Goal: Consume media (video, audio)

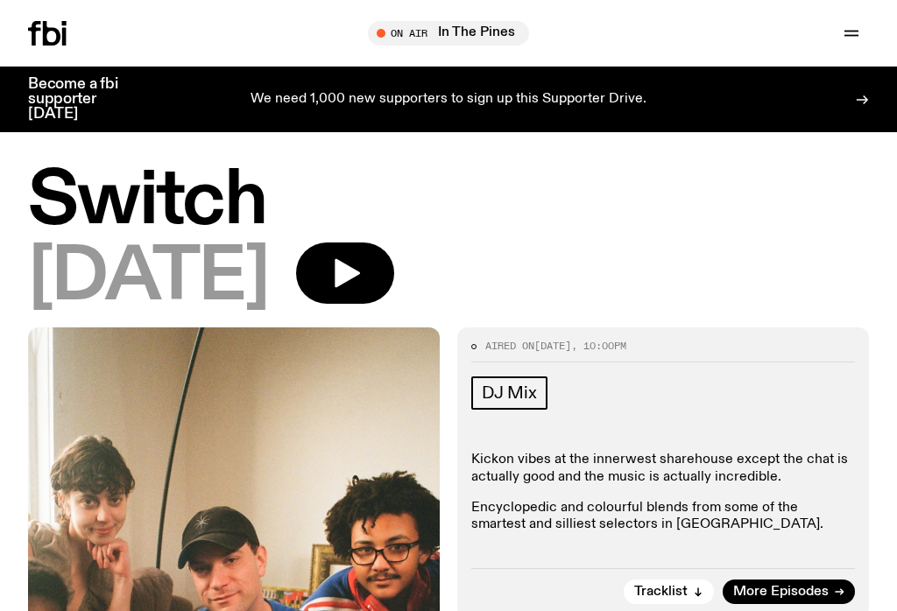
click at [855, 37] on icon "button" at bounding box center [851, 33] width 21 height 21
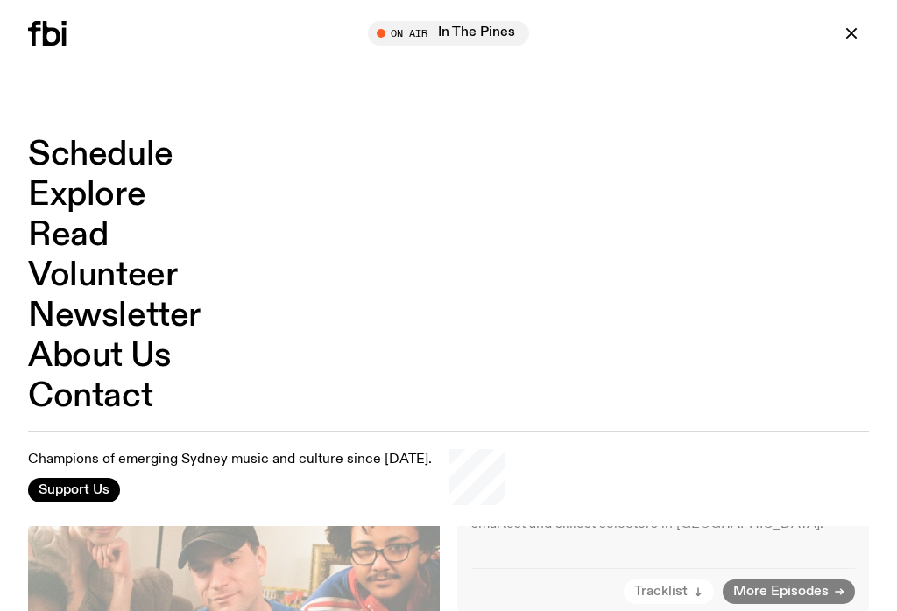
click at [105, 171] on link "Schedule" at bounding box center [100, 154] width 145 height 33
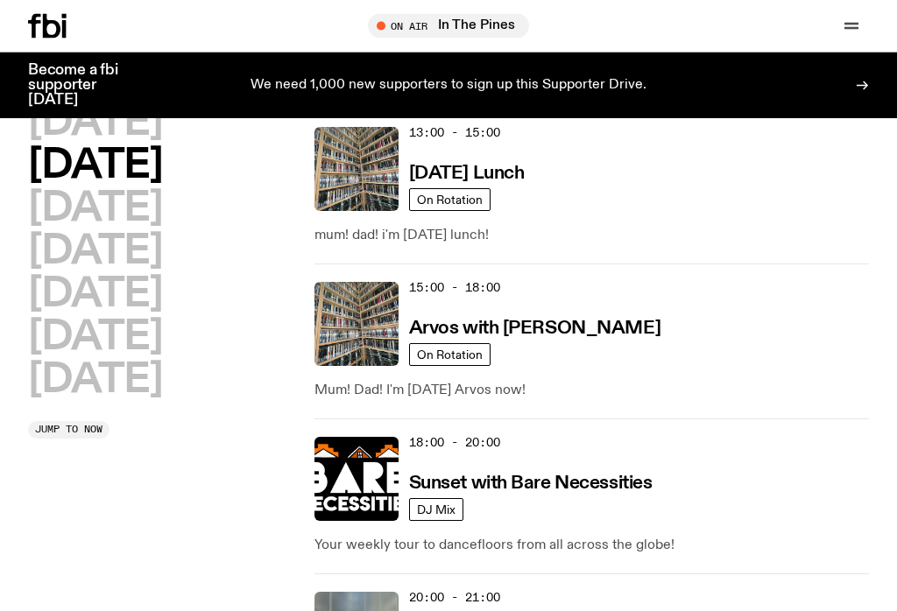
scroll to position [682, 0]
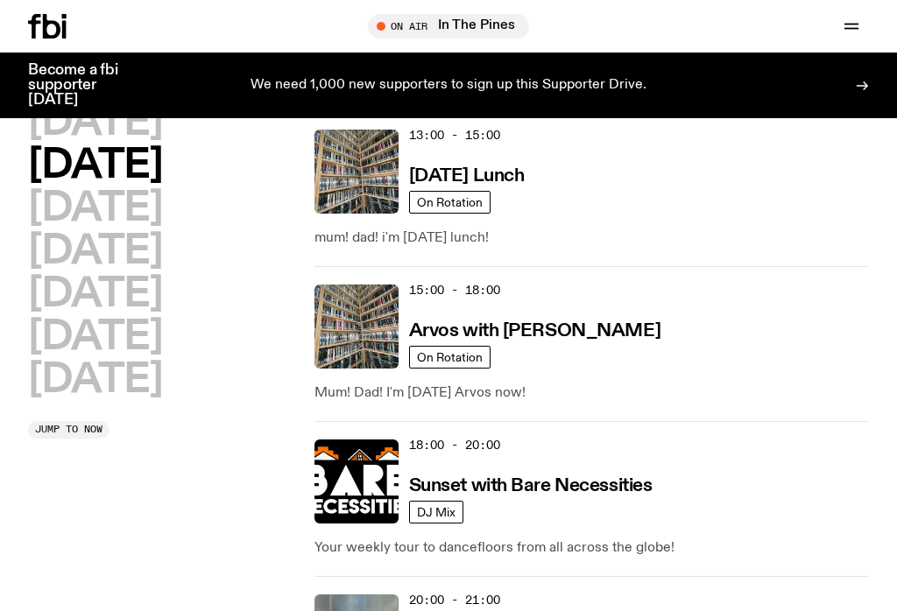
click at [120, 294] on h2 "[DATE]" at bounding box center [95, 294] width 134 height 39
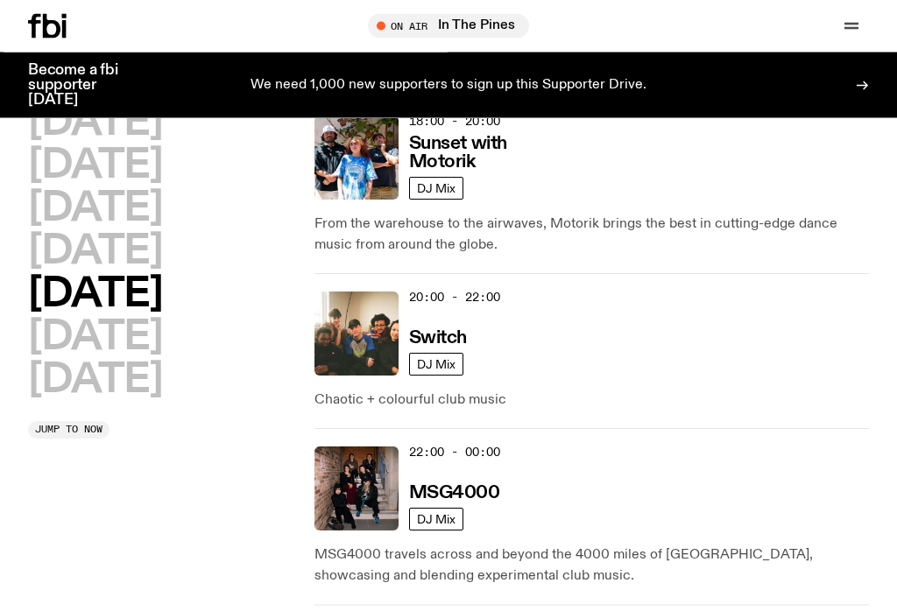
scroll to position [1091, 0]
click at [357, 314] on img at bounding box center [357, 334] width 84 height 84
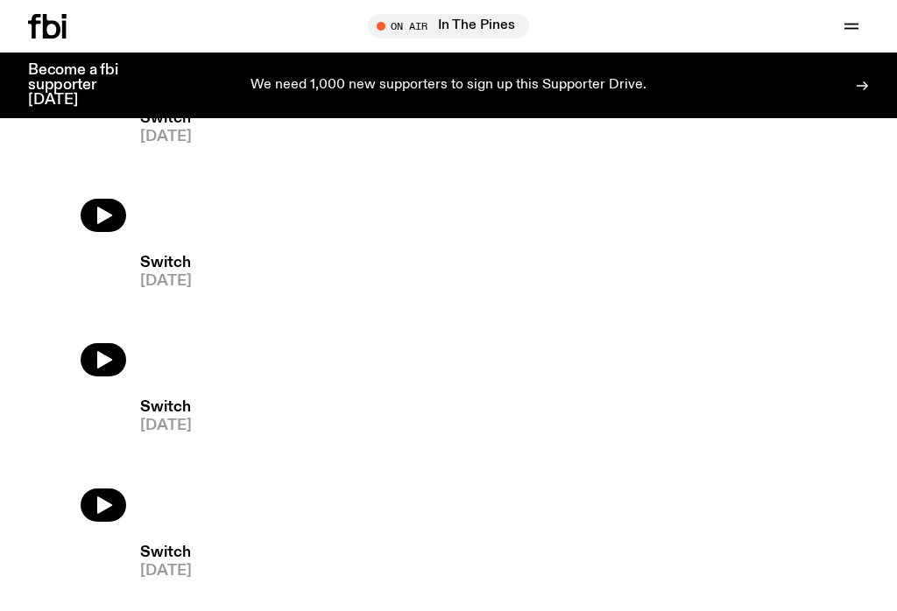
scroll to position [4157, 0]
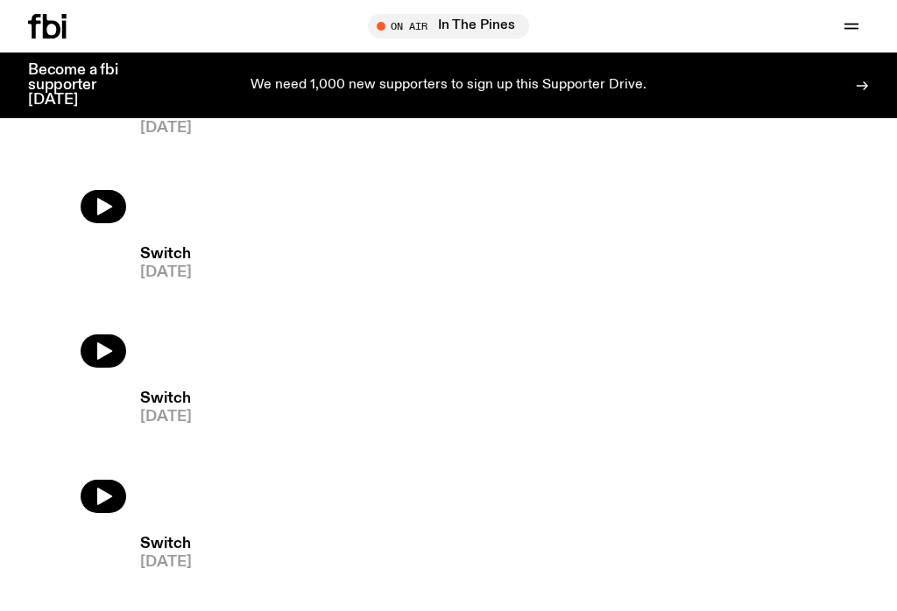
click at [169, 413] on span "[DATE]" at bounding box center [166, 417] width 52 height 15
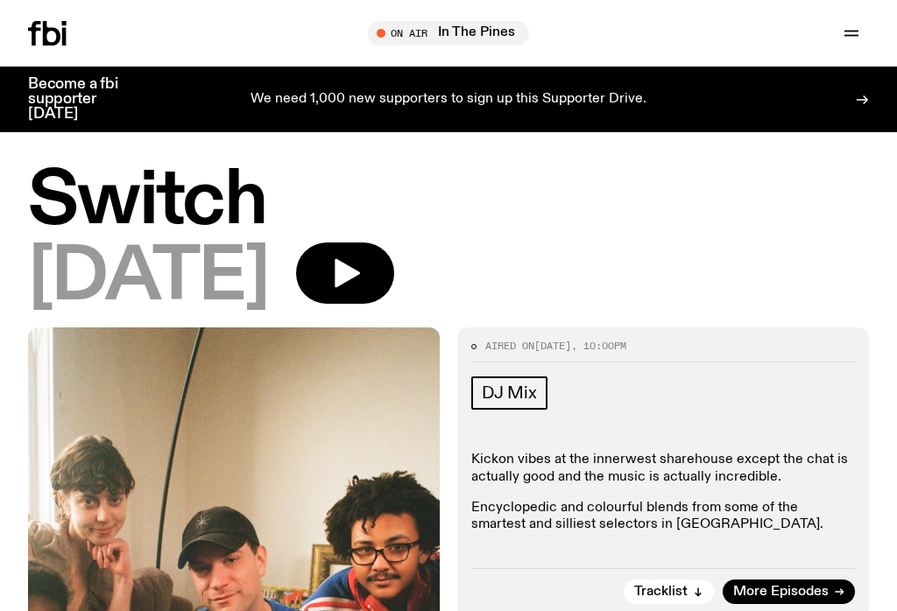
click at [360, 282] on icon "button" at bounding box center [347, 273] width 25 height 29
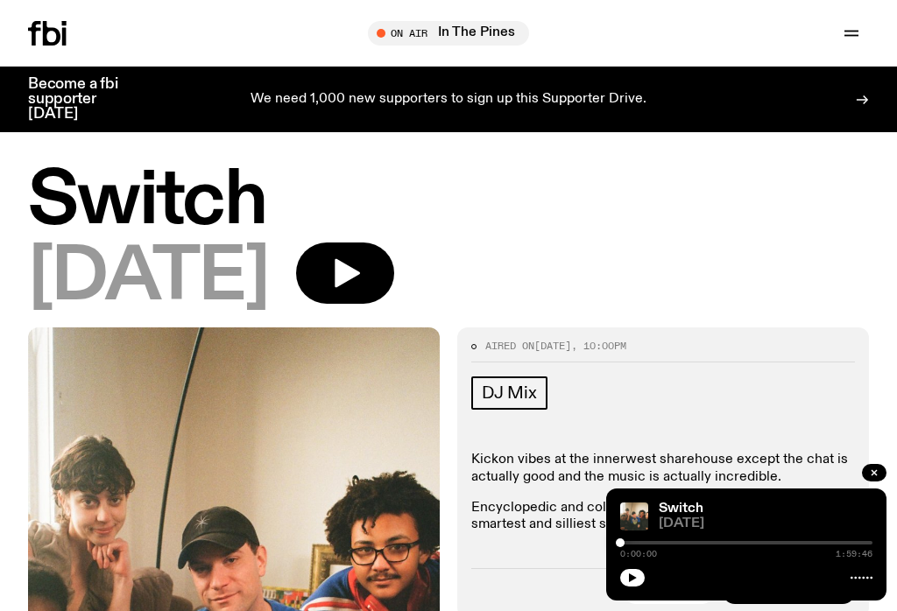
click at [363, 283] on icon "button" at bounding box center [345, 273] width 35 height 35
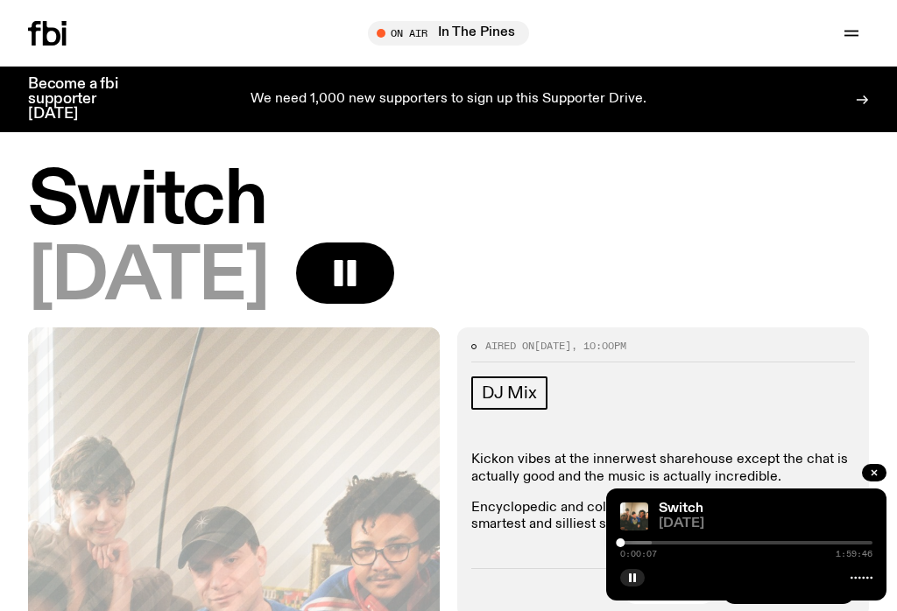
click at [624, 537] on div "Switch [DATE] 0:00:07 1:59:46" at bounding box center [746, 545] width 280 height 112
click at [629, 527] on img at bounding box center [634, 517] width 28 height 28
click at [633, 541] on div at bounding box center [538, 543] width 252 height 4
click at [640, 529] on img at bounding box center [634, 517] width 28 height 28
click at [363, 279] on icon "button" at bounding box center [345, 273] width 35 height 35
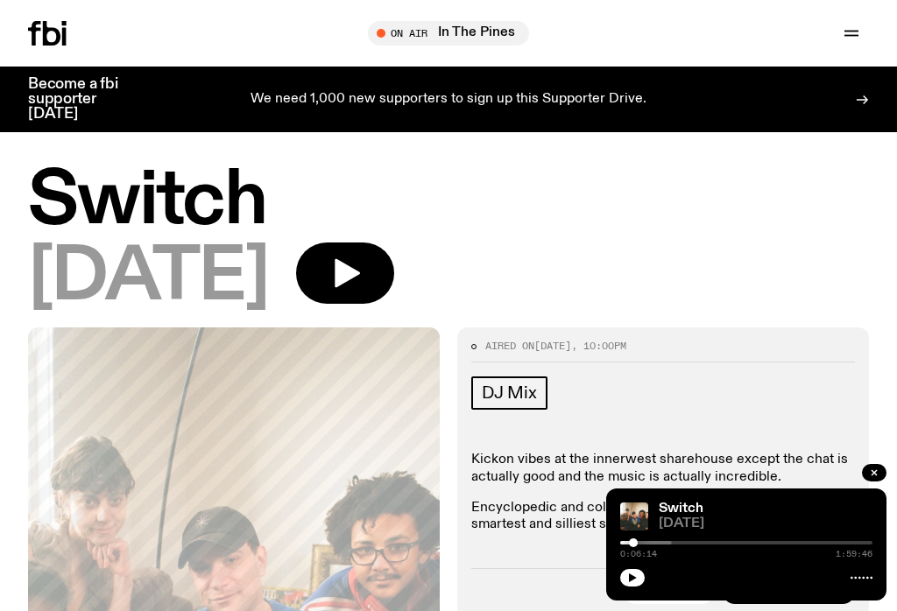
click at [394, 285] on button "button" at bounding box center [345, 273] width 98 height 61
